Goal: Task Accomplishment & Management: Use online tool/utility

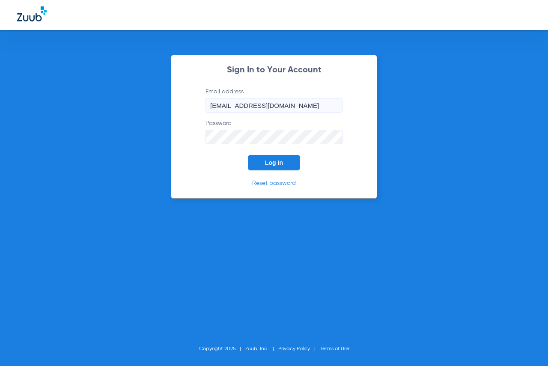
click at [265, 165] on span "Log In" at bounding box center [274, 162] width 18 height 7
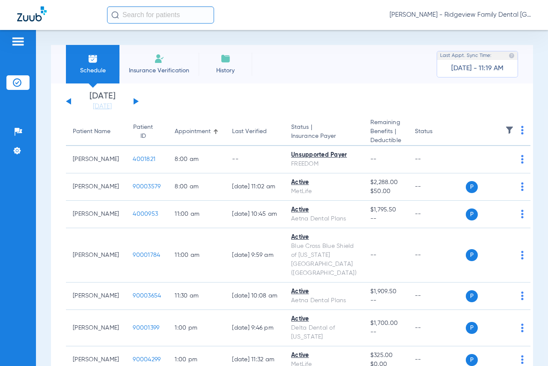
click at [136, 100] on button at bounding box center [136, 101] width 5 height 6
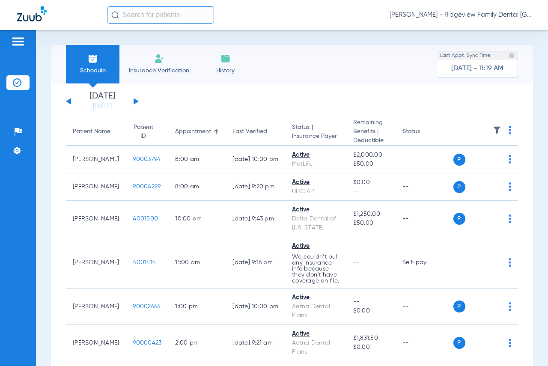
click at [135, 101] on button at bounding box center [136, 101] width 5 height 6
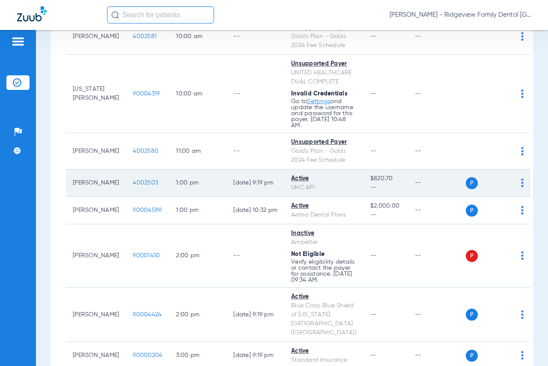
scroll to position [385, 0]
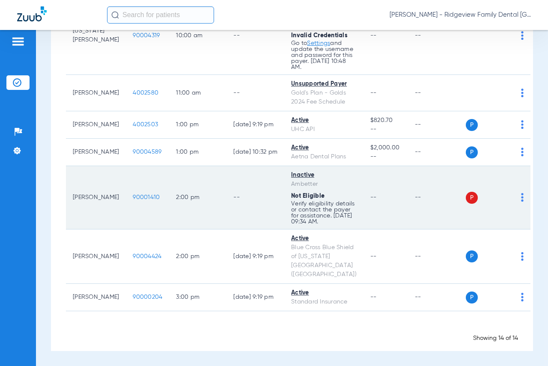
click at [521, 202] on img at bounding box center [522, 197] width 3 height 9
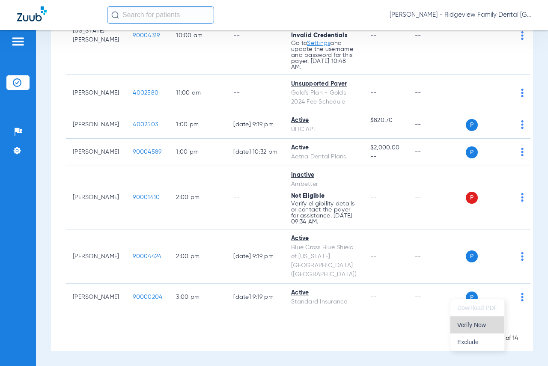
click at [472, 323] on span "Verify Now" at bounding box center [477, 325] width 40 height 6
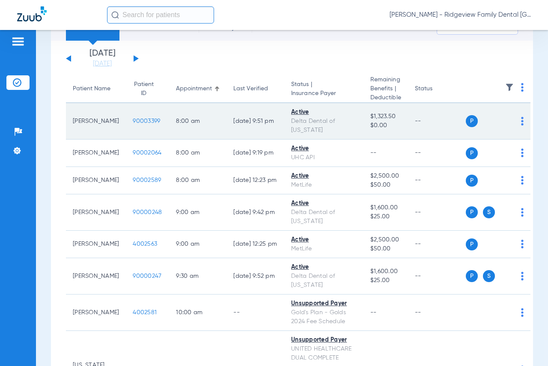
scroll to position [0, 0]
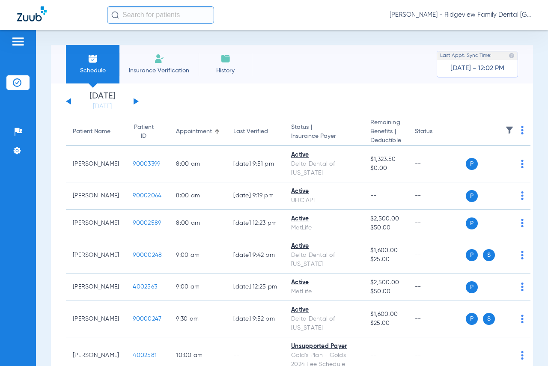
click at [134, 101] on button at bounding box center [136, 101] width 5 height 6
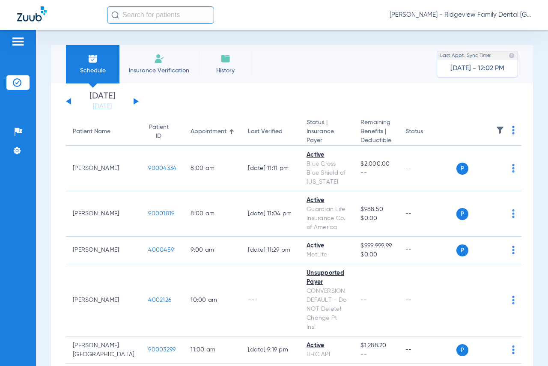
click at [134, 100] on button at bounding box center [136, 101] width 5 height 6
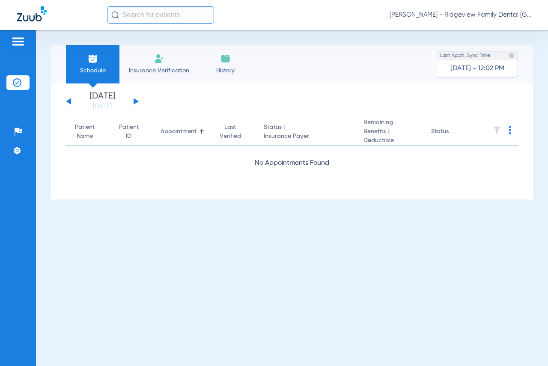
click at [134, 100] on button at bounding box center [136, 101] width 5 height 6
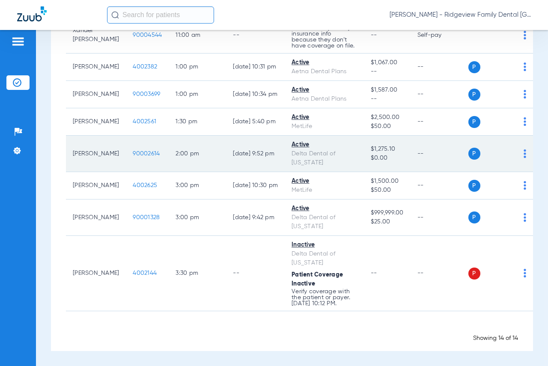
scroll to position [556, 0]
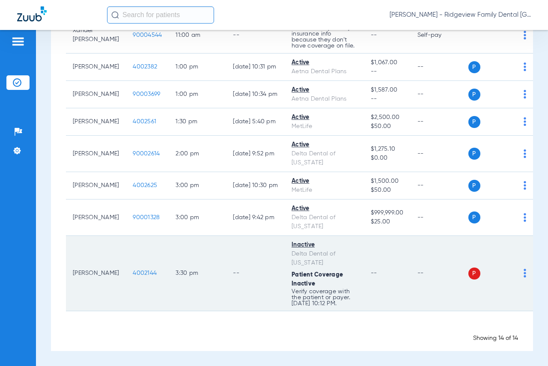
click at [523, 269] on img at bounding box center [524, 273] width 3 height 9
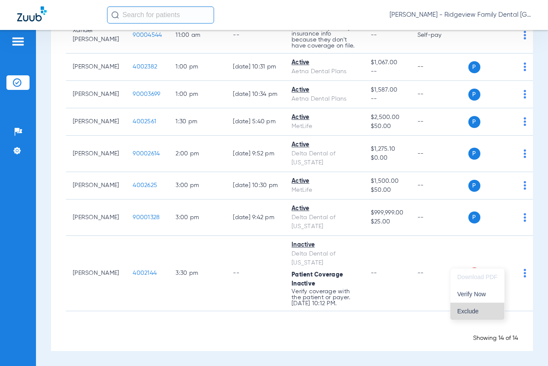
click at [474, 314] on span "Exclude" at bounding box center [477, 311] width 40 height 6
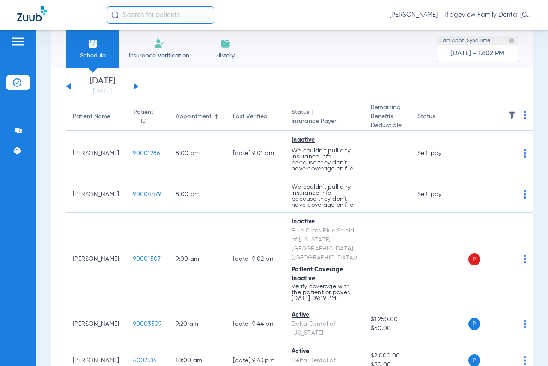
scroll to position [0, 0]
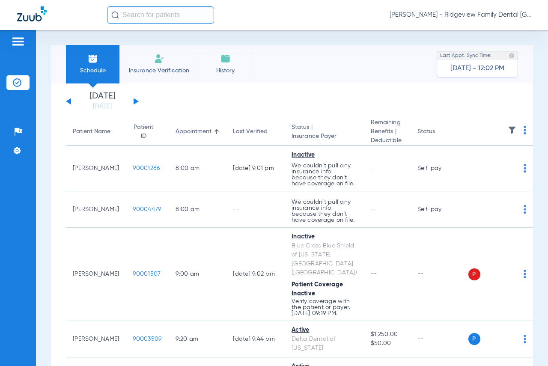
click at [133, 104] on div "[DATE] [DATE] [DATE] [DATE] [DATE] [DATE] [DATE] [DATE] [DATE] [DATE] [DATE] [D…" at bounding box center [102, 101] width 73 height 19
click at [135, 101] on button at bounding box center [136, 101] width 5 height 6
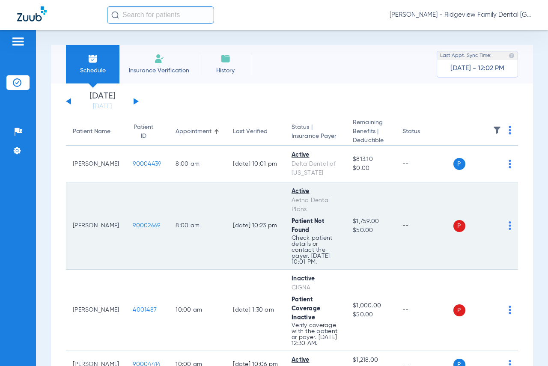
click at [508, 225] on img at bounding box center [509, 225] width 3 height 9
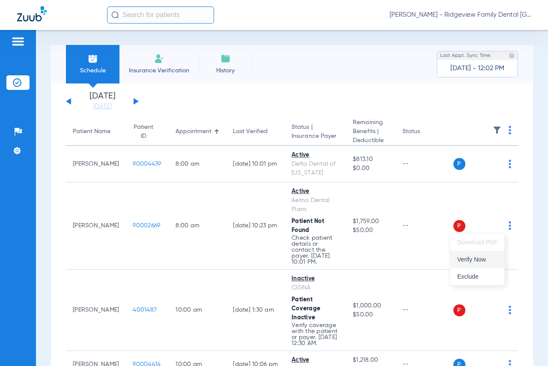
click at [480, 262] on span "Verify Now" at bounding box center [477, 259] width 40 height 6
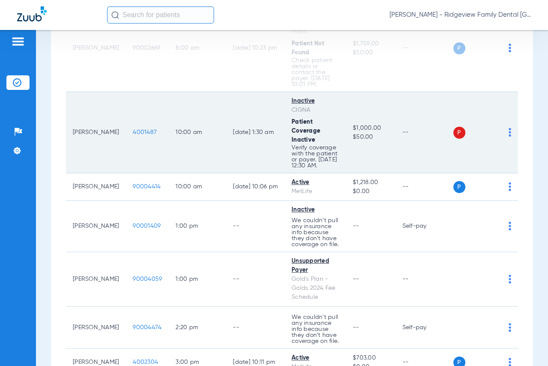
scroll to position [163, 0]
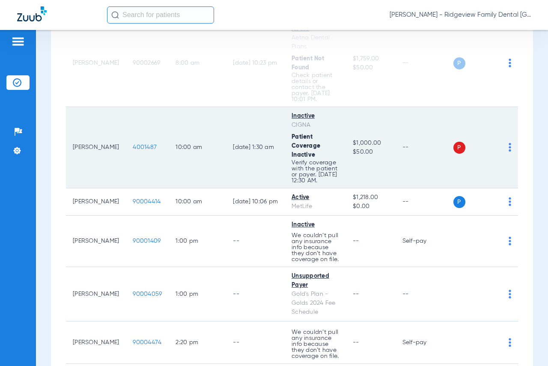
click at [508, 148] on img at bounding box center [509, 147] width 3 height 9
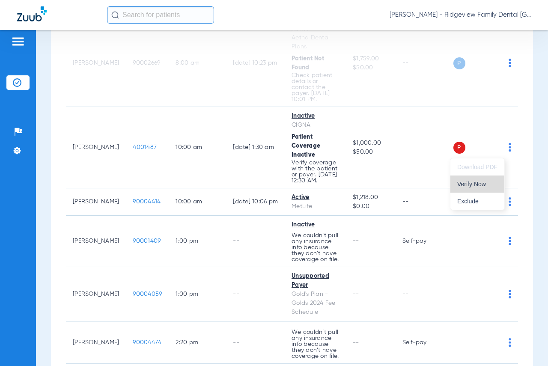
click at [474, 186] on span "Verify Now" at bounding box center [477, 184] width 40 height 6
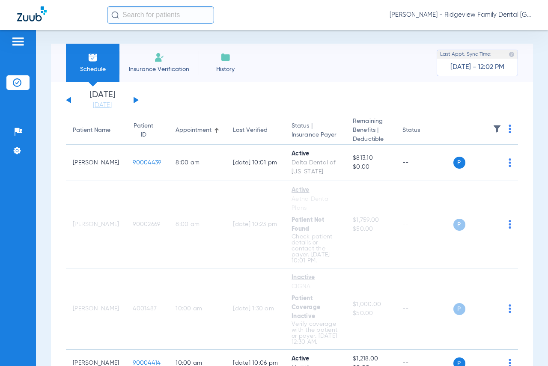
scroll to position [0, 0]
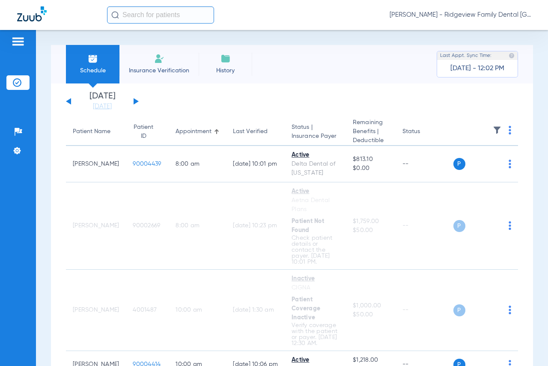
click at [138, 101] on div "[DATE] [DATE] [DATE] [DATE] [DATE] [DATE] [DATE] [DATE] [DATE] [DATE] [DATE] [D…" at bounding box center [102, 101] width 73 height 19
click at [136, 100] on button at bounding box center [136, 101] width 5 height 6
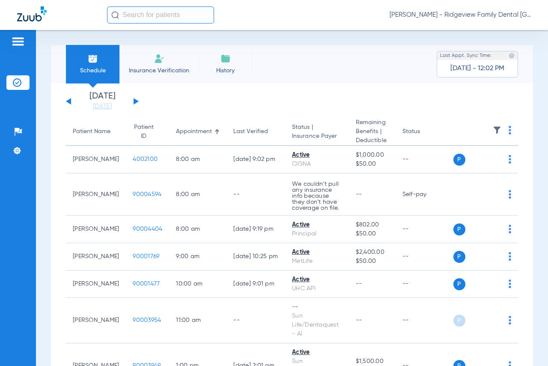
click at [136, 101] on button at bounding box center [136, 101] width 5 height 6
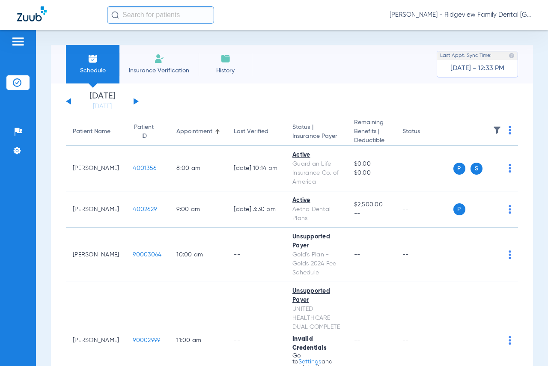
click at [135, 101] on button at bounding box center [136, 101] width 5 height 6
